Goal: Navigation & Orientation: Find specific page/section

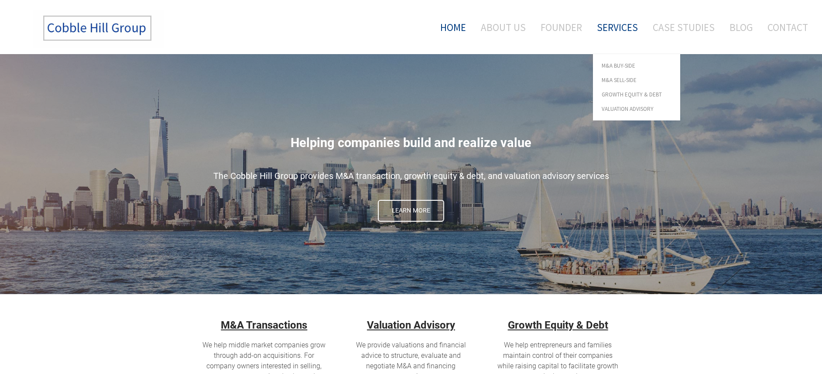
click at [627, 27] on link "Services" at bounding box center [617, 27] width 54 height 36
click at [622, 68] on span "M&A Buy-Side" at bounding box center [636, 66] width 70 height 6
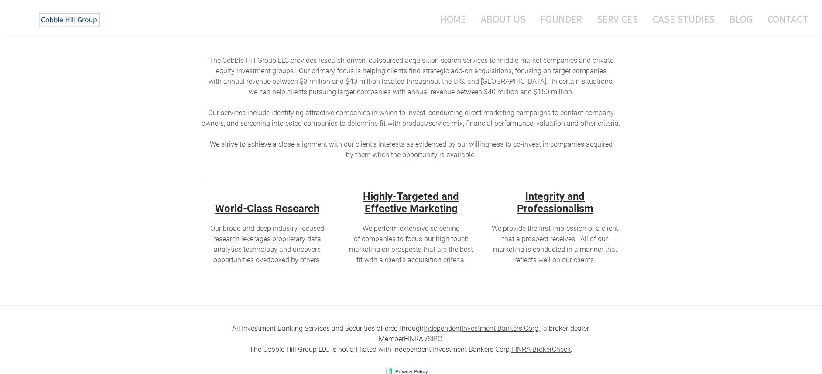
scroll to position [183, 0]
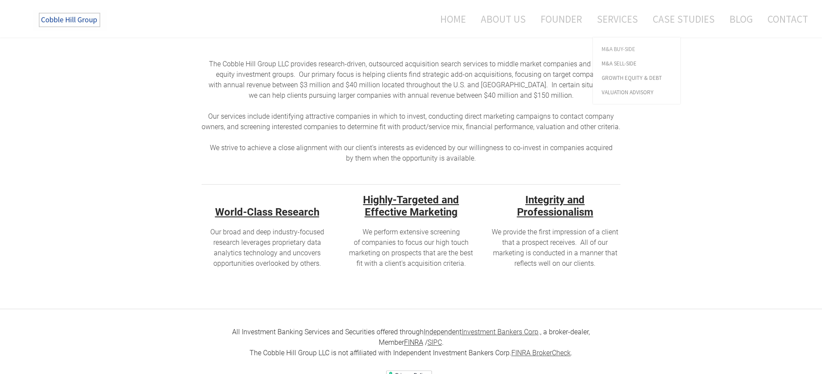
click at [621, 46] on span "M&A Buy-Side" at bounding box center [636, 49] width 70 height 6
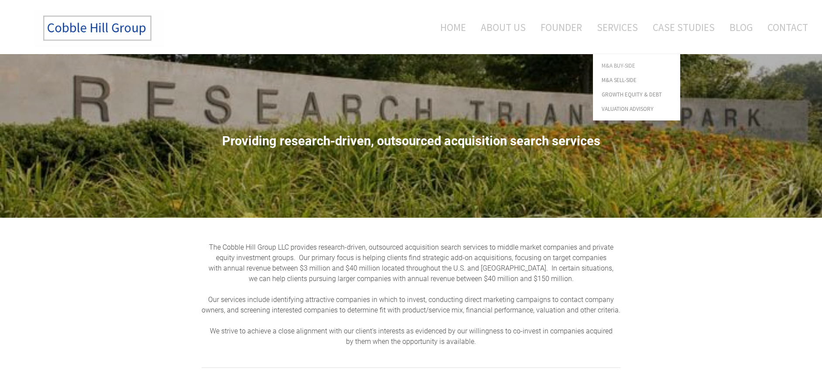
click at [612, 63] on span "M&A Buy-Side" at bounding box center [636, 66] width 70 height 6
click at [617, 79] on span "M&A Sell-Side" at bounding box center [636, 80] width 70 height 6
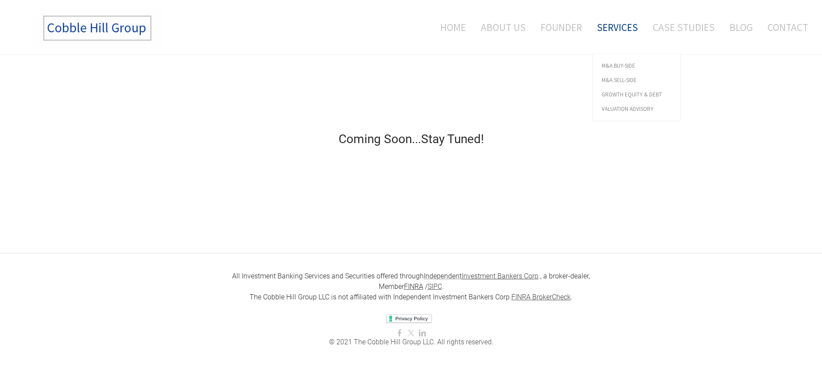
click at [622, 30] on link "Services" at bounding box center [617, 27] width 54 height 36
click at [614, 96] on span "Growth Equity & Debt" at bounding box center [636, 95] width 70 height 6
click at [624, 27] on link "Services" at bounding box center [617, 27] width 54 height 36
click at [614, 28] on link "Services" at bounding box center [617, 27] width 54 height 36
click at [610, 111] on span "Valuation Advisory" at bounding box center [636, 109] width 70 height 6
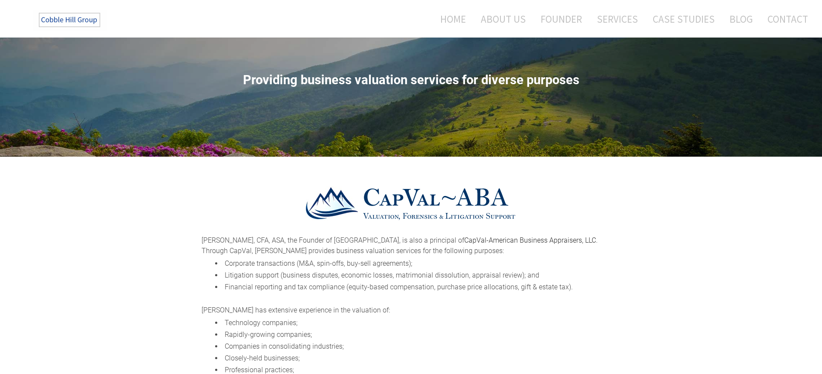
scroll to position [19, 0]
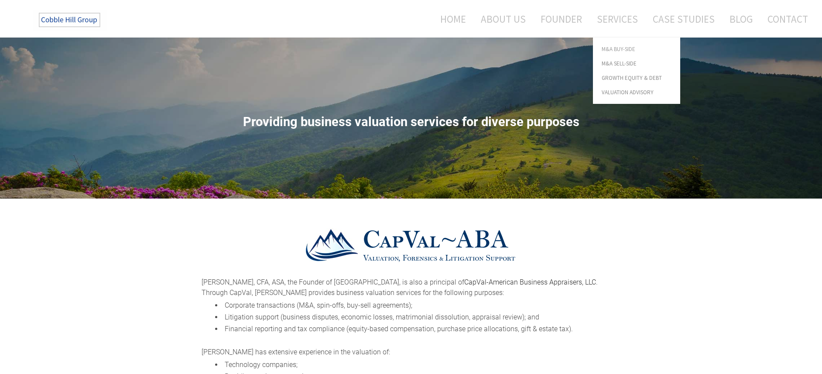
click at [611, 43] on link "M&A Buy-Side" at bounding box center [636, 49] width 87 height 14
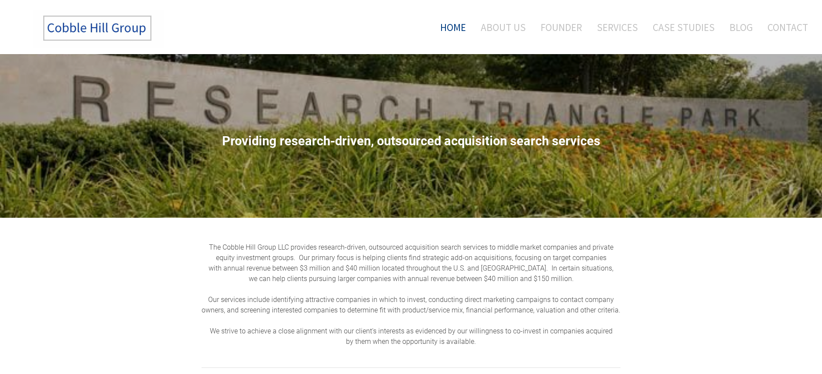
click at [460, 31] on link "Home" at bounding box center [449, 27] width 45 height 36
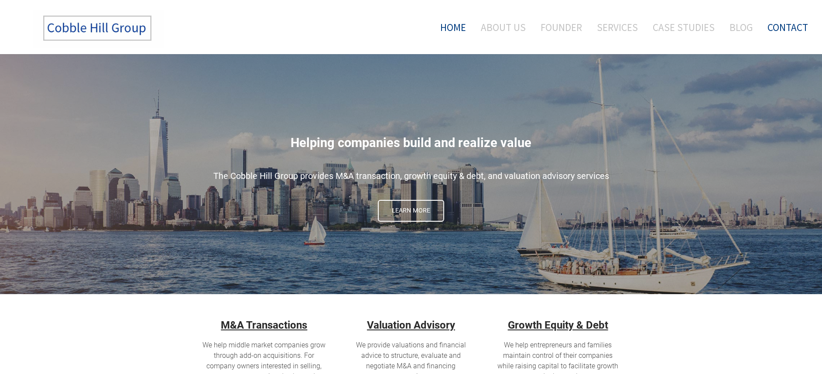
click at [796, 31] on link "Contact" at bounding box center [784, 27] width 47 height 36
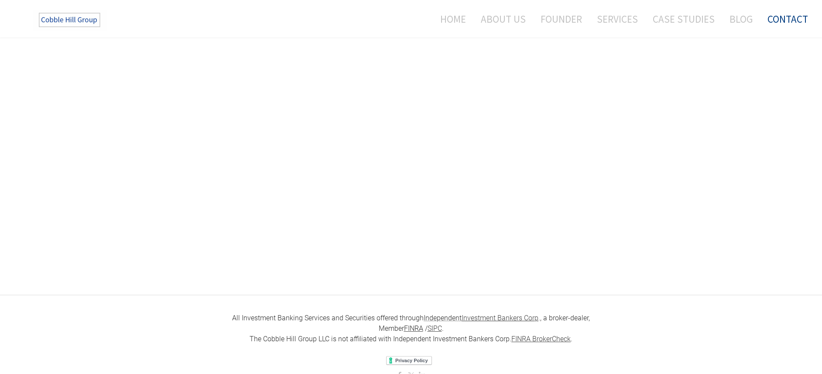
scroll to position [383, 0]
